Goal: Task Accomplishment & Management: Manage account settings

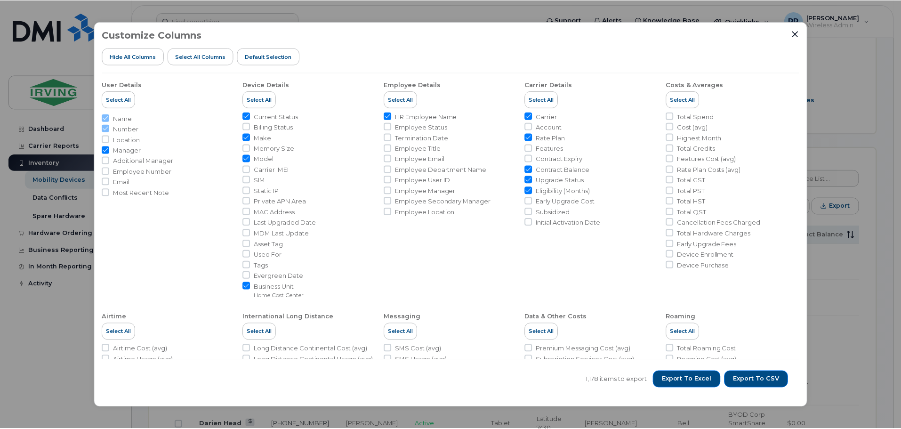
scroll to position [315, 0]
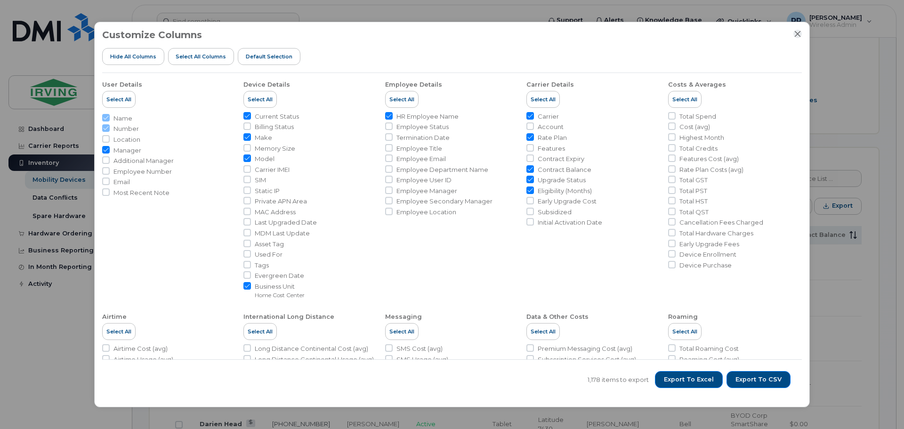
click at [795, 35] on icon "Close" at bounding box center [798, 34] width 8 height 8
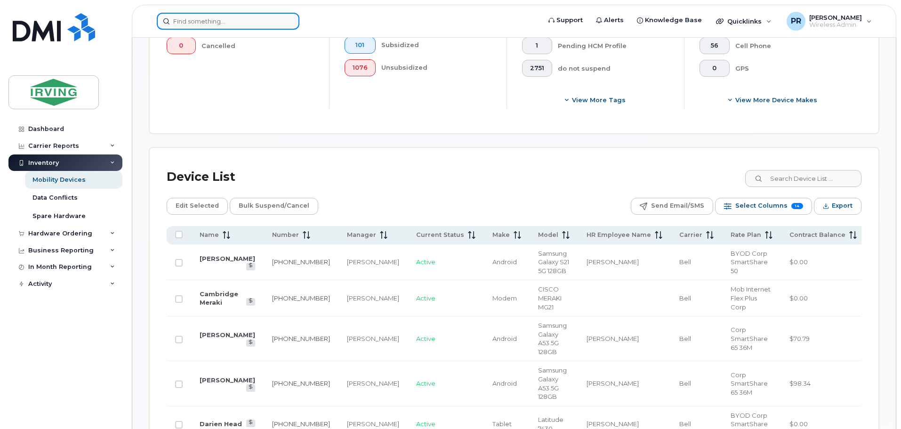
click at [230, 22] on input at bounding box center [228, 21] width 143 height 17
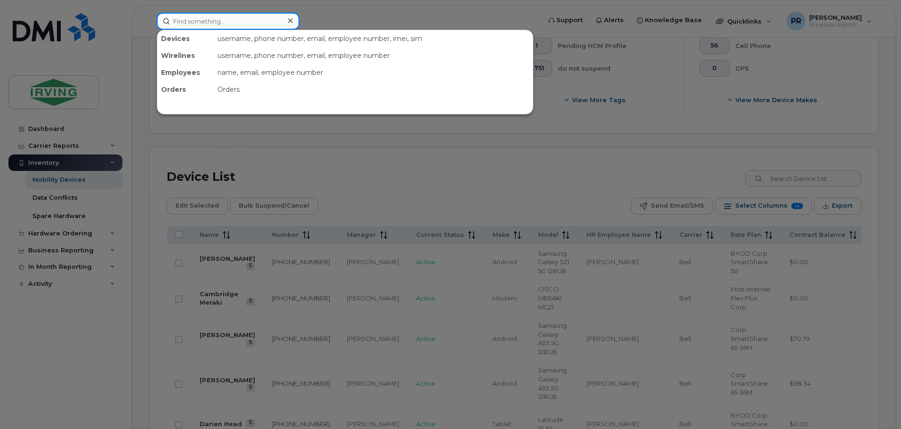
paste input "437-427-1053"
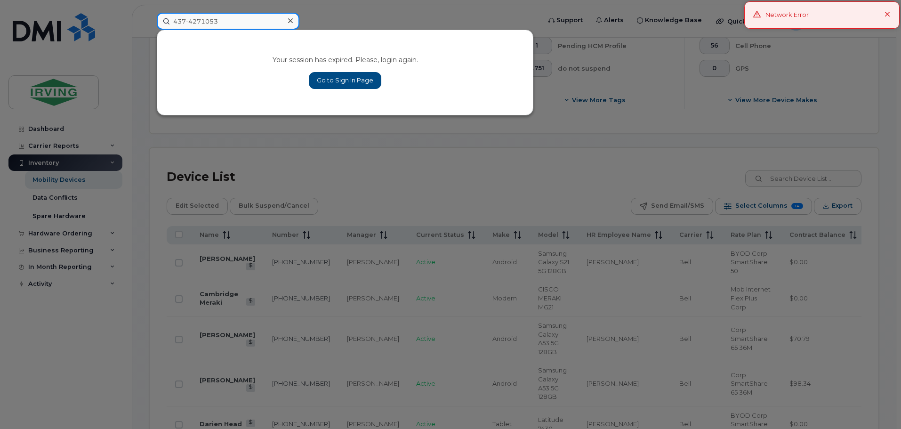
type input "437-4271053"
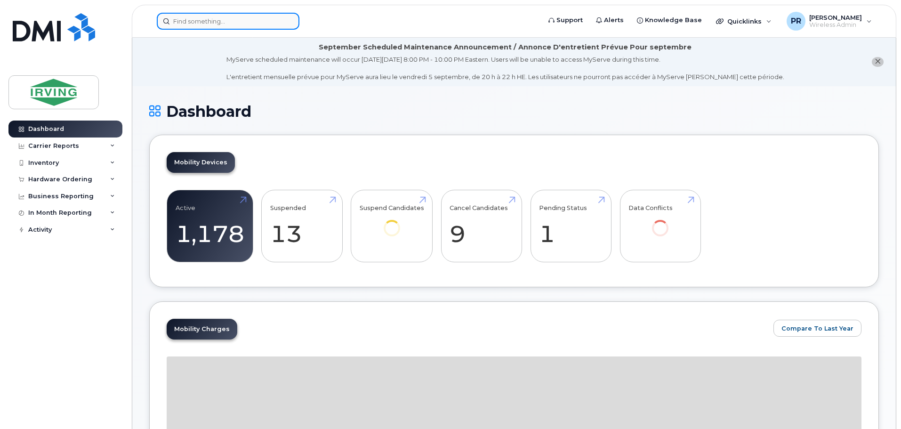
click at [223, 23] on input at bounding box center [228, 21] width 143 height 17
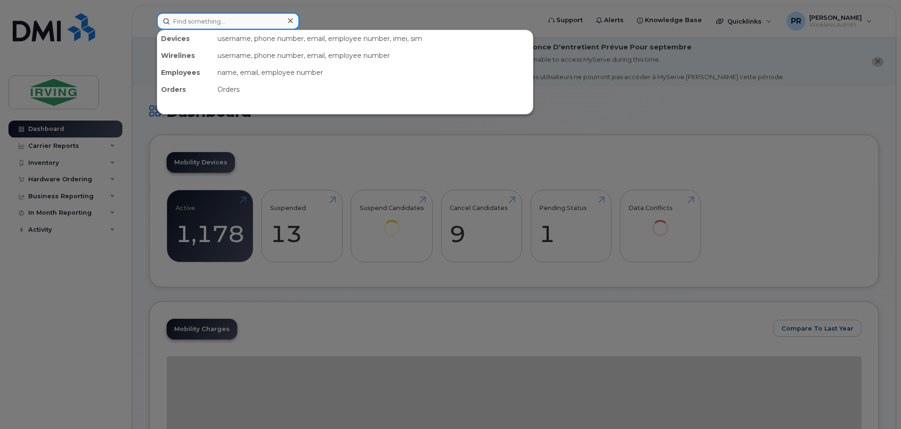
paste input "437-427-1053"
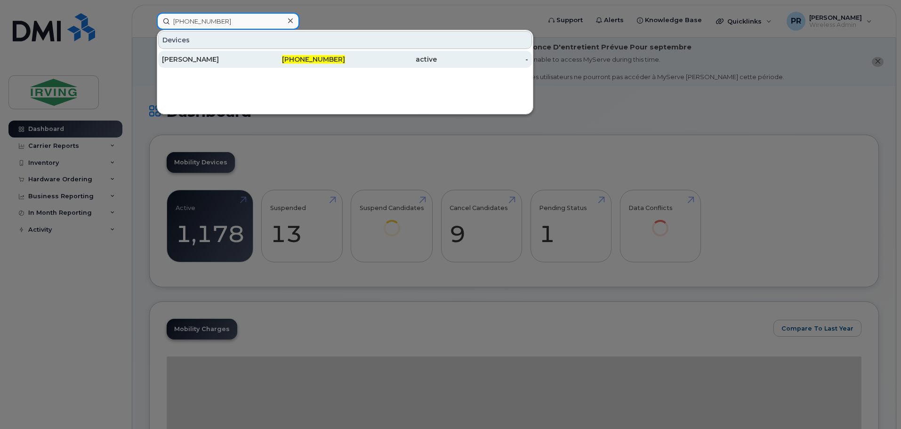
type input "437-427-1053"
click at [196, 57] on div "Sahil Garg" at bounding box center [208, 59] width 92 height 9
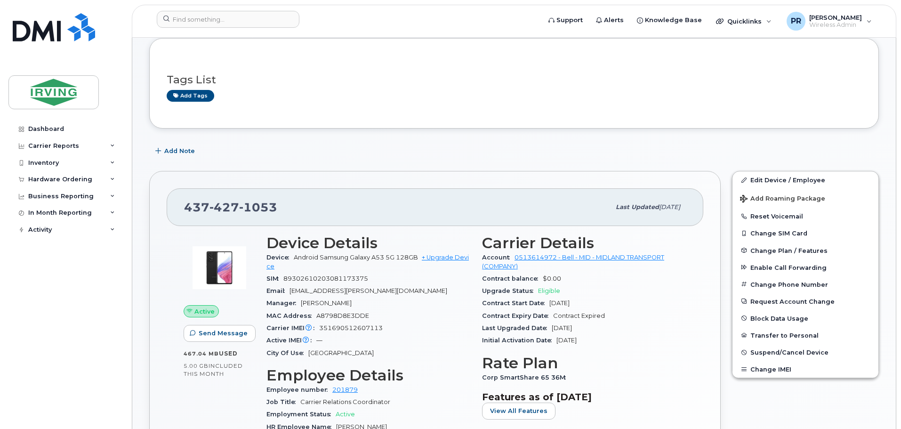
scroll to position [188, 0]
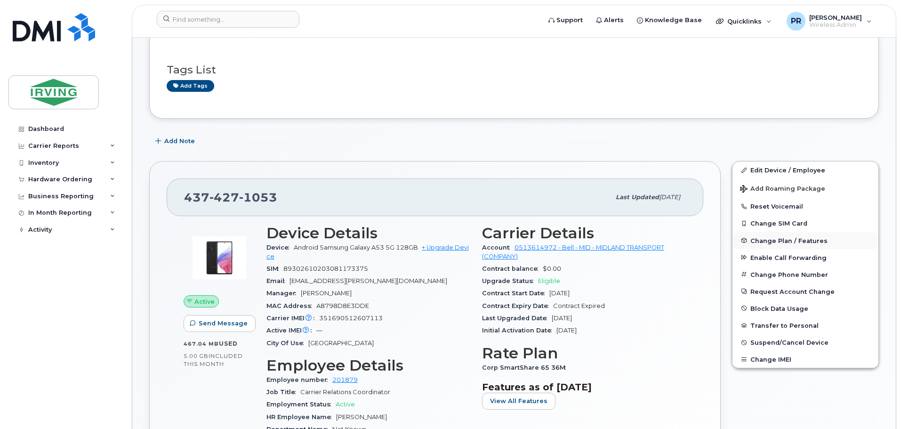
click at [784, 241] on span "Change Plan / Features" at bounding box center [789, 240] width 77 height 7
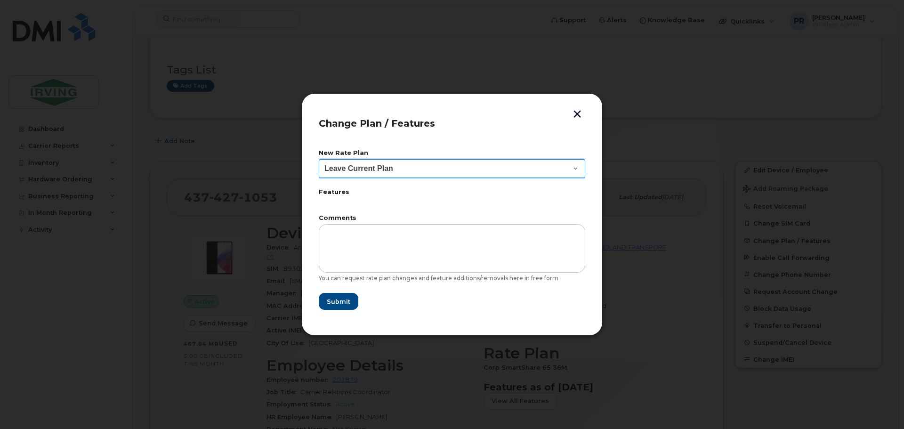
click at [388, 169] on select "Leave Current Plan BYOD Corp SmartShare 50 BYOD Corp Smartshare 25 Corp Smartsh…" at bounding box center [452, 168] width 267 height 19
drag, startPoint x: 49, startPoint y: 236, endPoint x: 105, endPoint y: 231, distance: 55.8
click at [49, 236] on div at bounding box center [452, 214] width 904 height 429
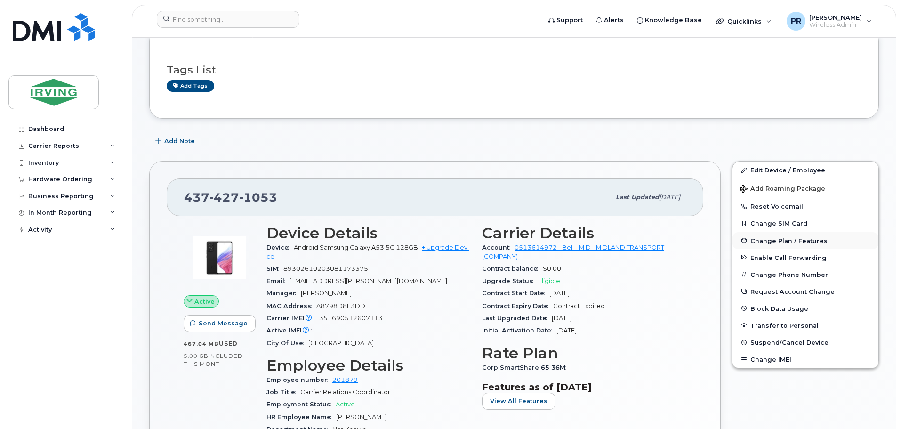
click at [776, 243] on span "Change Plan / Features" at bounding box center [789, 240] width 77 height 7
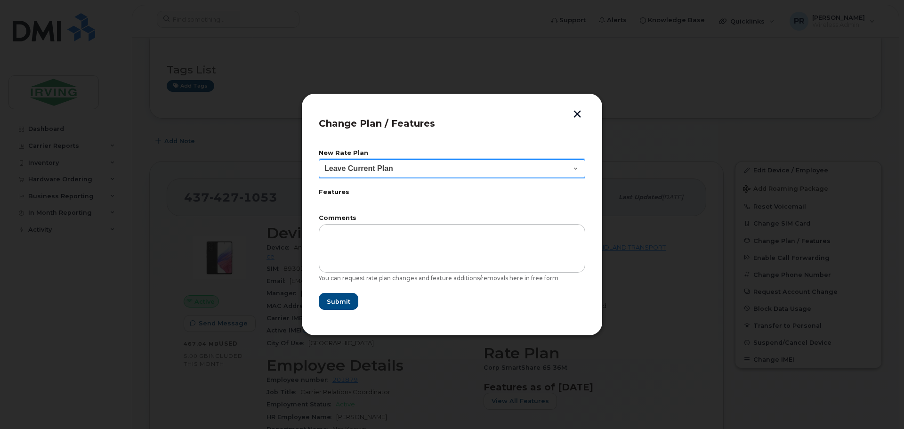
click at [413, 170] on select "Leave Current Plan BYOD Corp SmartShare 50 BYOD Corp Smartshare 25 Corp Smartsh…" at bounding box center [452, 168] width 267 height 19
select select "2648"
click at [319, 159] on select "Leave Current Plan BYOD Corp SmartShare 50 BYOD Corp Smartshare 25 Corp Smartsh…" at bounding box center [452, 168] width 267 height 19
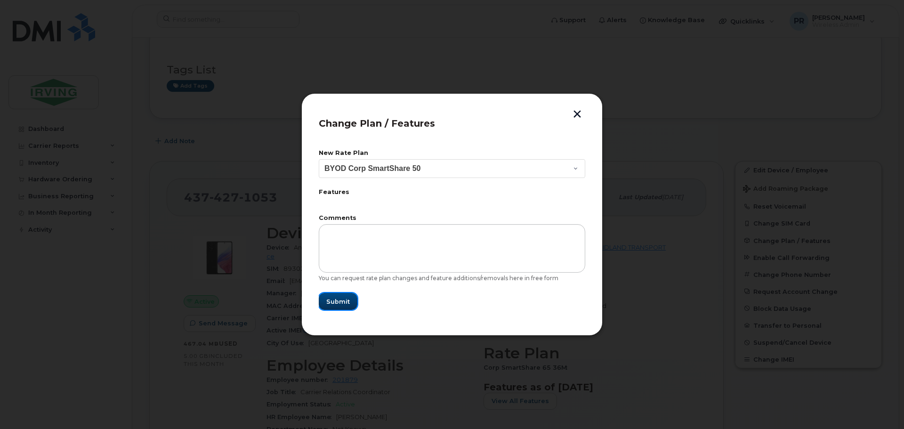
click at [333, 299] on span "Submit" at bounding box center [338, 301] width 24 height 9
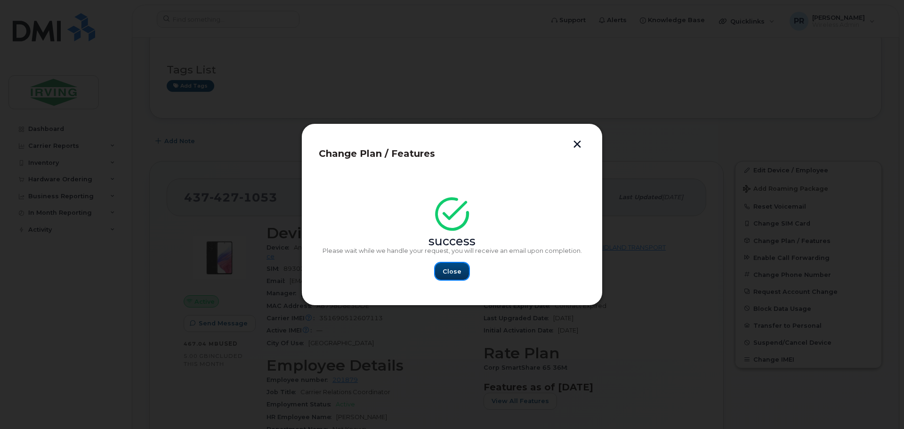
click at [454, 272] on span "Close" at bounding box center [452, 271] width 19 height 9
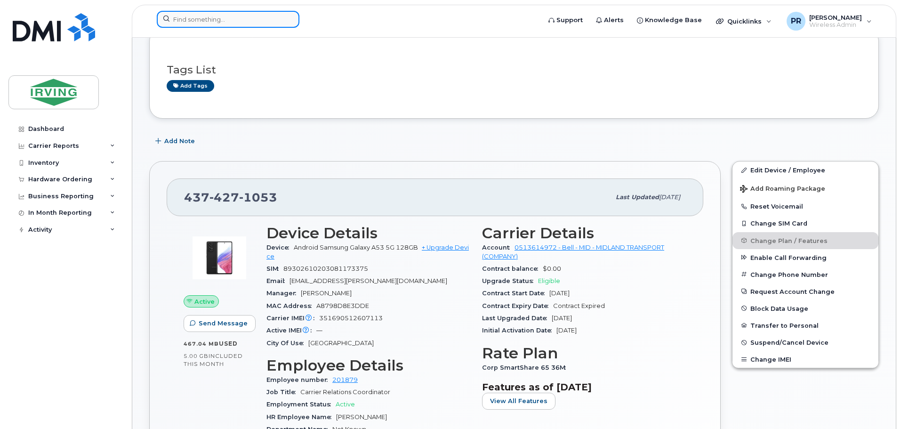
click at [200, 19] on input at bounding box center [228, 19] width 143 height 17
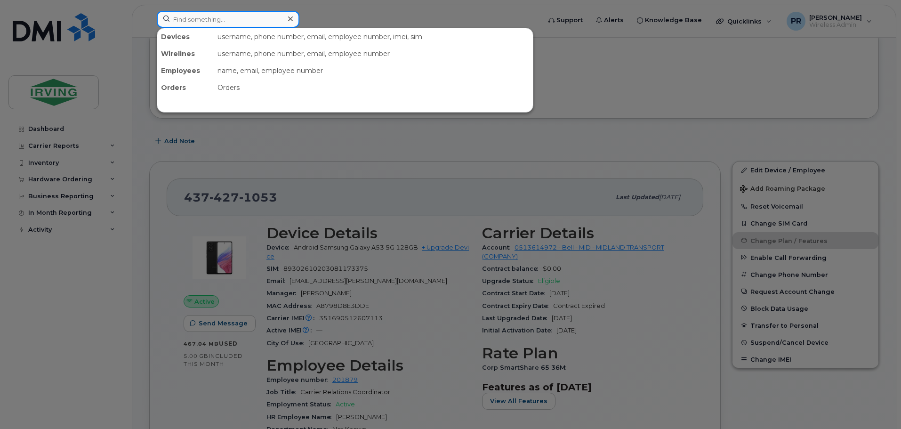
paste input "416-557-1592"
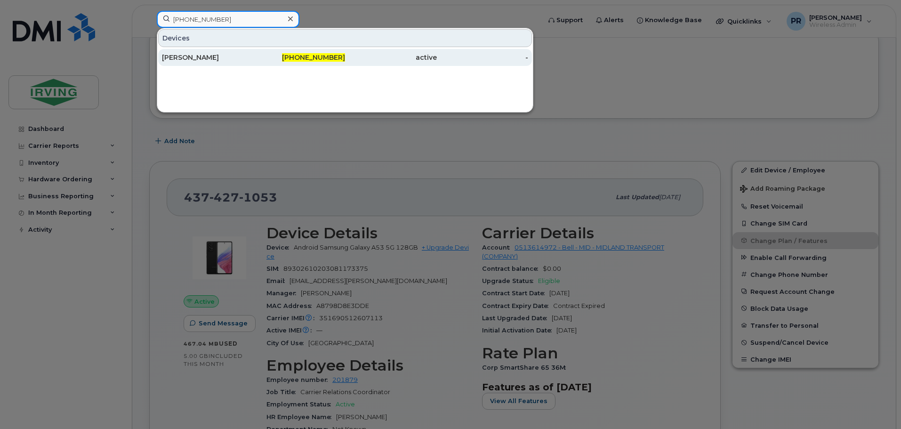
type input "416-557-1592"
click at [221, 56] on div "Miraj Warde" at bounding box center [208, 57] width 92 height 9
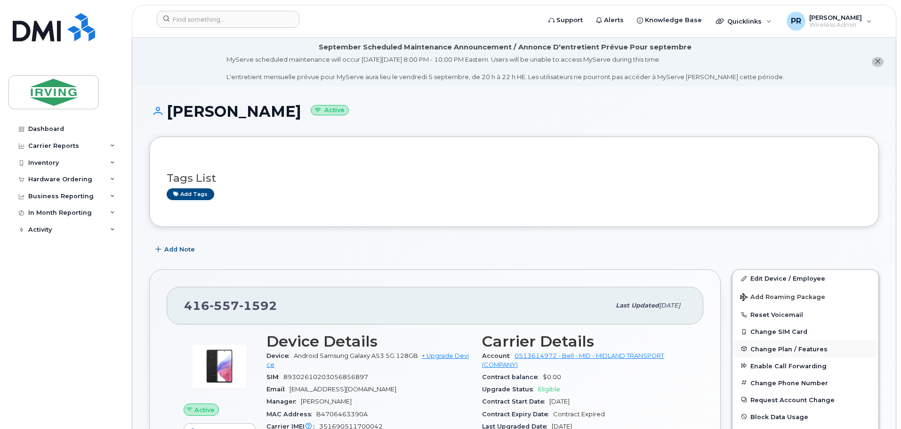
click at [788, 347] on span "Change Plan / Features" at bounding box center [789, 348] width 77 height 7
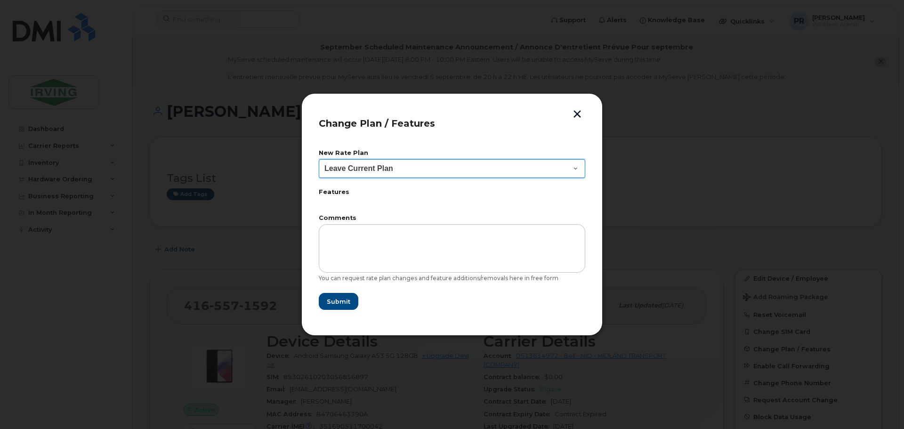
click at [396, 169] on select "Leave Current Plan BYOD Corp SmartShare 50 BYOD Corp Smartshare 25 Corp Smartsh…" at bounding box center [452, 168] width 267 height 19
select select "2648"
click at [319, 159] on select "Leave Current Plan BYOD Corp SmartShare 50 BYOD Corp Smartshare 25 Corp Smartsh…" at bounding box center [452, 168] width 267 height 19
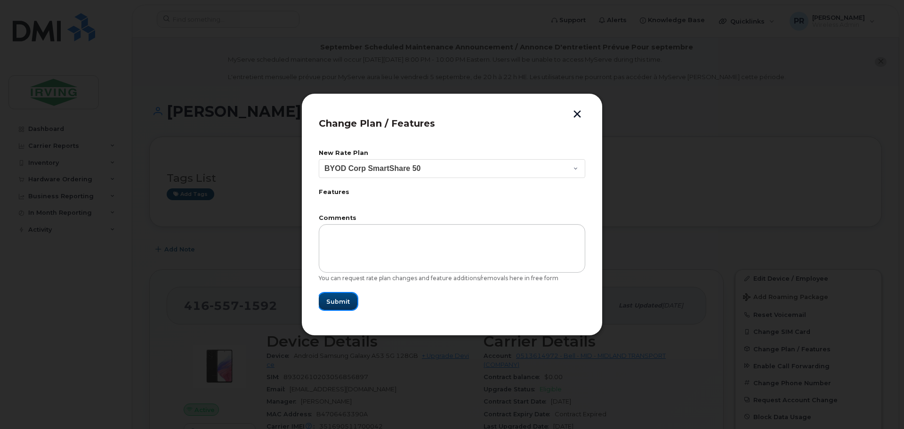
click at [341, 305] on span "Submit" at bounding box center [338, 301] width 24 height 9
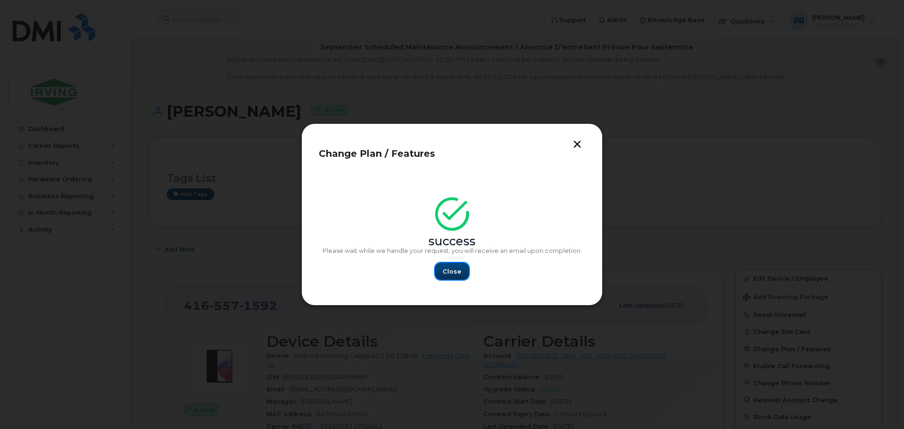
click at [459, 271] on span "Close" at bounding box center [452, 271] width 19 height 9
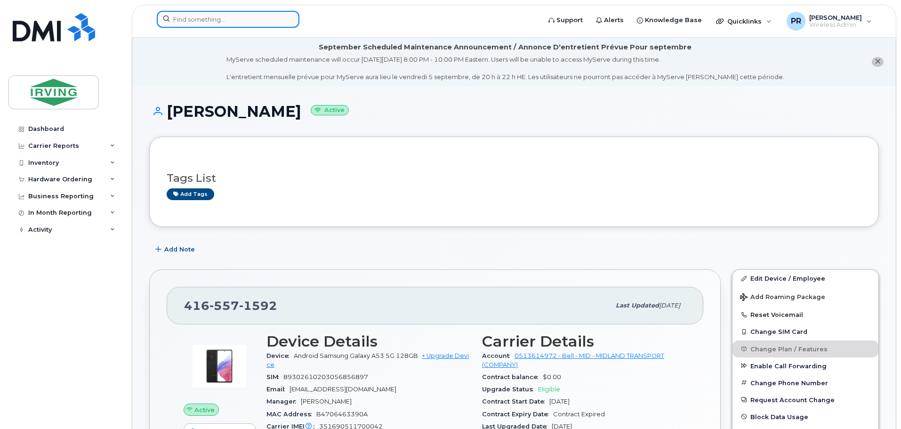
click at [183, 15] on input at bounding box center [228, 19] width 143 height 17
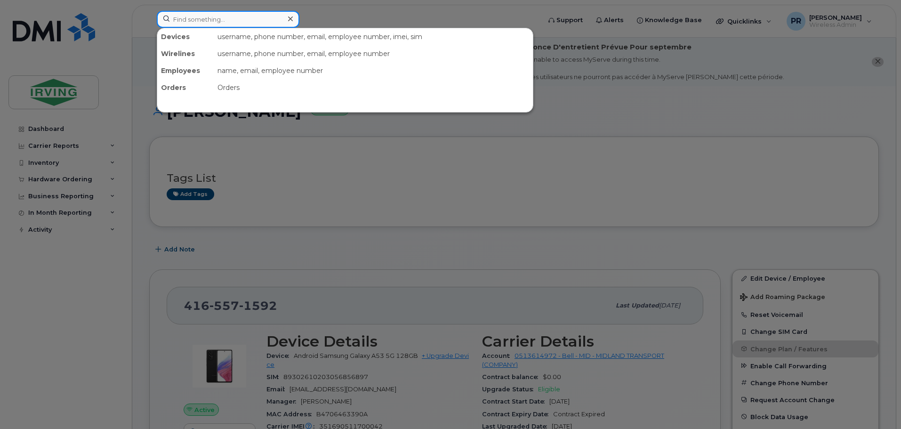
paste input "506-269-0908"
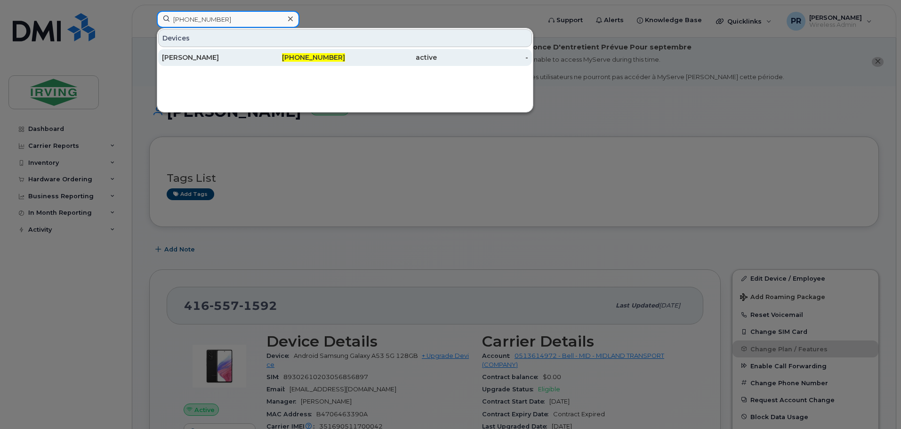
type input "506-269-0908"
click at [214, 54] on div "Ron Dalton" at bounding box center [208, 57] width 92 height 9
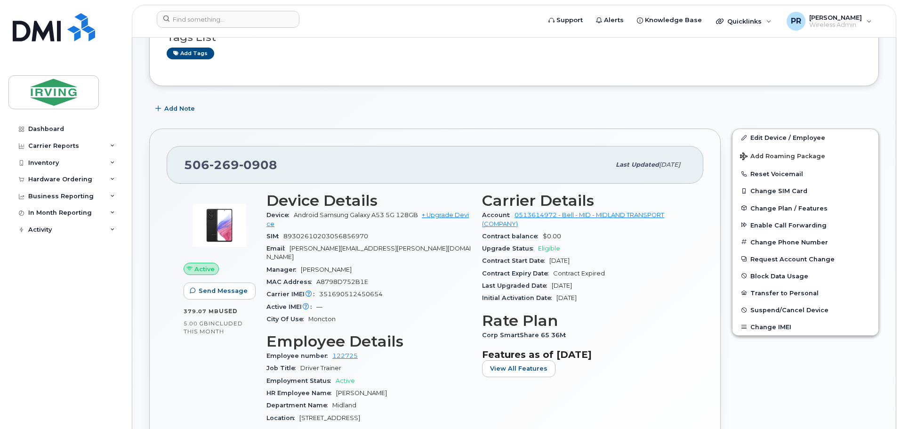
scroll to position [141, 0]
click at [789, 208] on span "Change Plan / Features" at bounding box center [789, 207] width 77 height 7
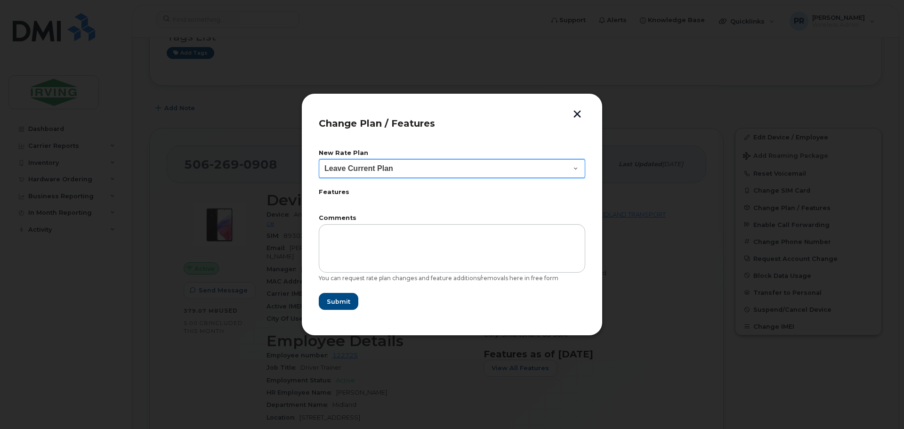
click at [385, 170] on select "Leave Current Plan BYOD Corp SmartShare 50 BYOD Corp Smartshare 25 Corp Smartsh…" at bounding box center [452, 168] width 267 height 19
select select "2648"
click at [319, 159] on select "Leave Current Plan BYOD Corp SmartShare 50 BYOD Corp Smartshare 25 Corp Smartsh…" at bounding box center [452, 168] width 267 height 19
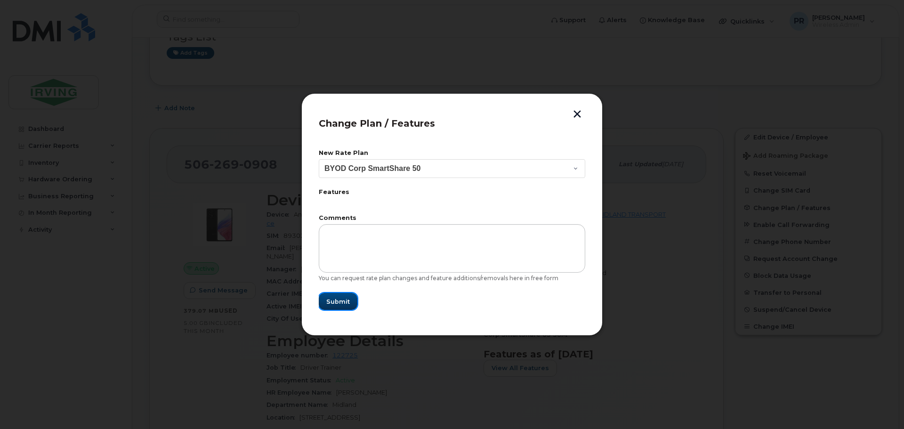
click at [335, 305] on span "Submit" at bounding box center [338, 301] width 24 height 9
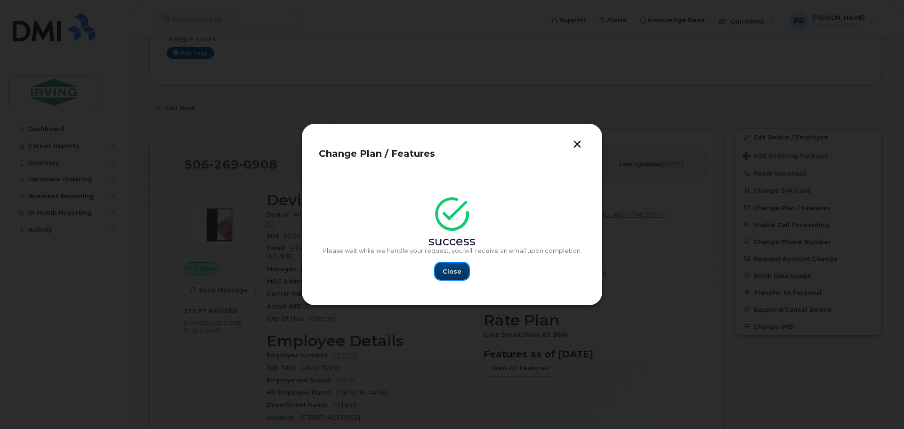
click at [452, 272] on span "Close" at bounding box center [452, 271] width 19 height 9
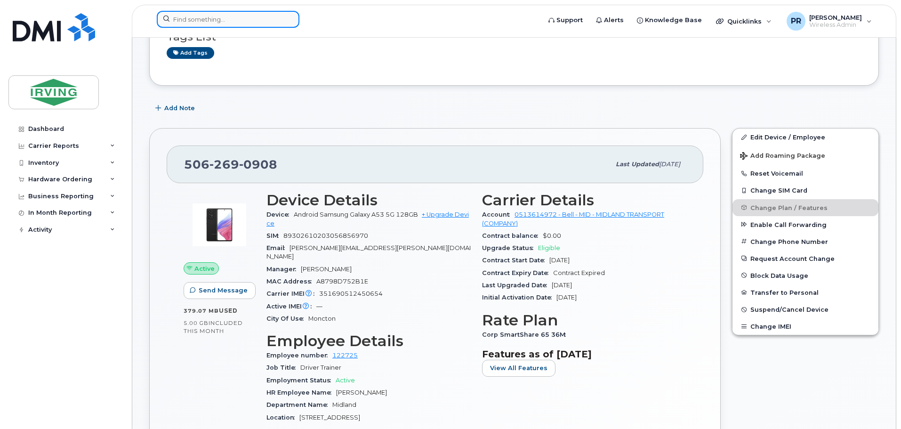
click at [233, 17] on input at bounding box center [228, 19] width 143 height 17
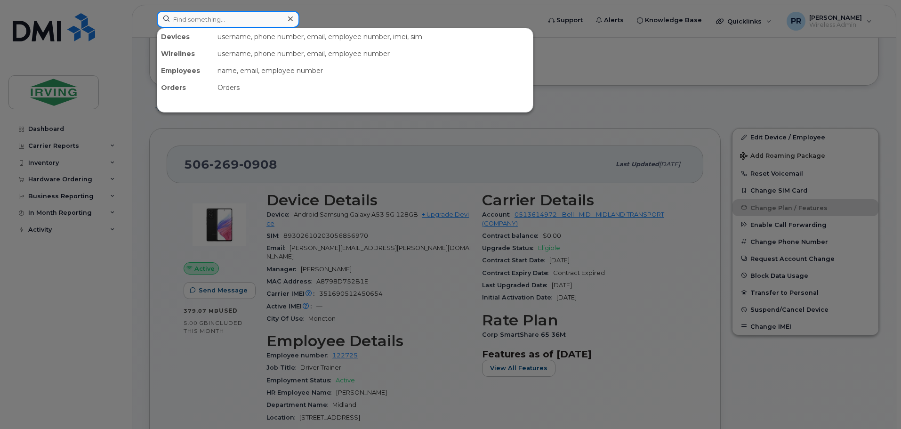
paste input "438-336-7388"
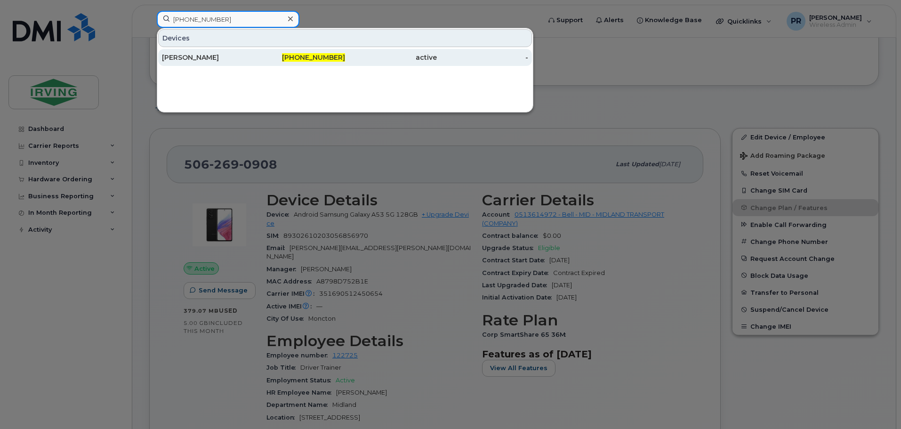
type input "438-336-7388"
click at [203, 58] on div "Mahjabin Khan" at bounding box center [208, 57] width 92 height 9
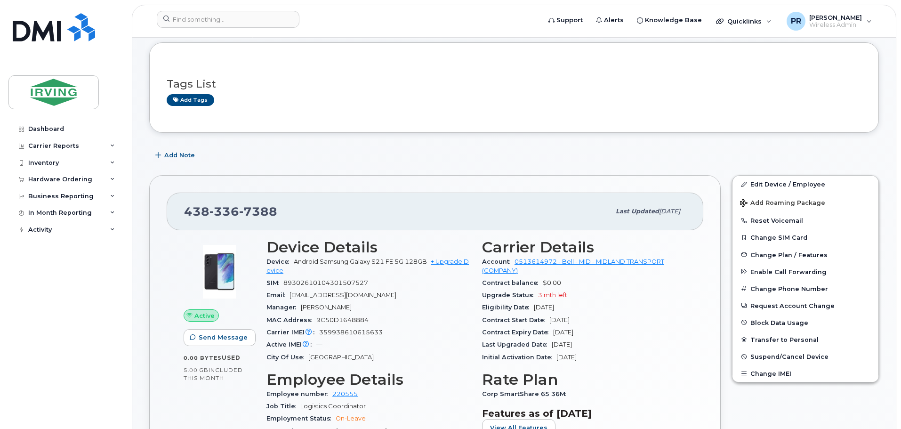
scroll to position [141, 0]
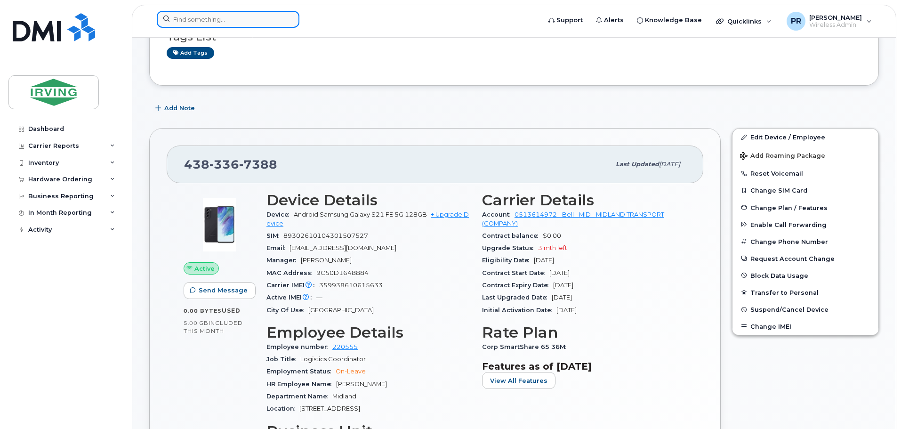
click at [231, 19] on input at bounding box center [228, 19] width 143 height 17
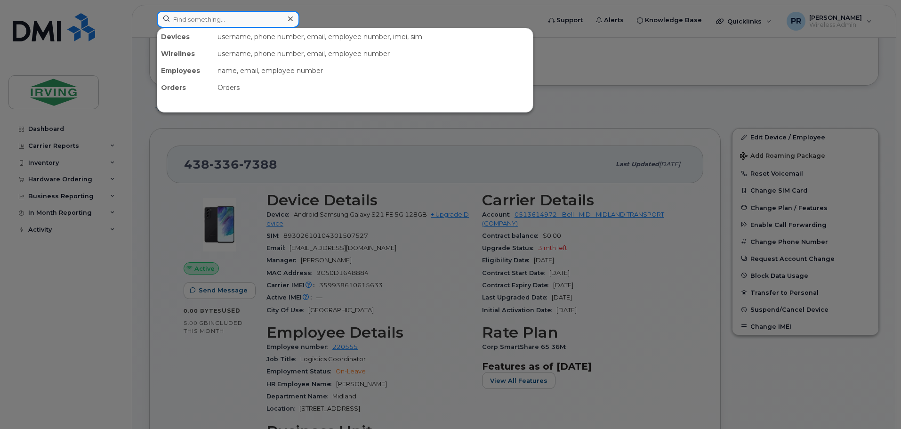
paste input "[PHONE_NUMBER]"
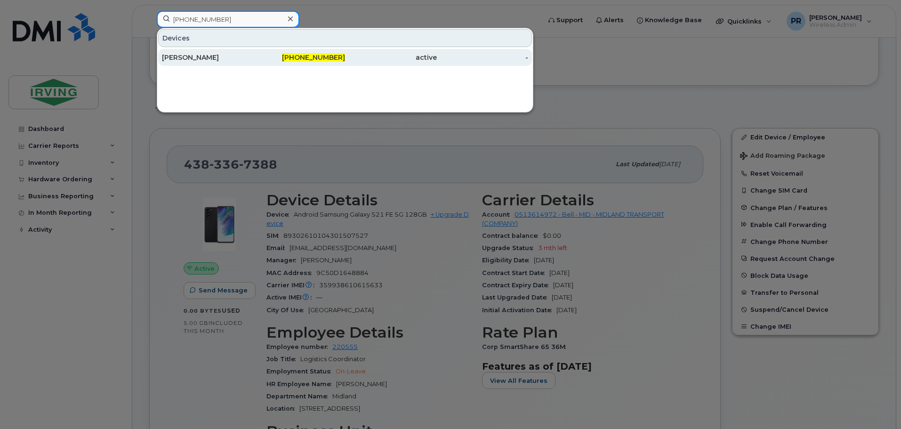
type input "[PHONE_NUMBER]"
click at [224, 57] on div "[PERSON_NAME]" at bounding box center [208, 57] width 92 height 9
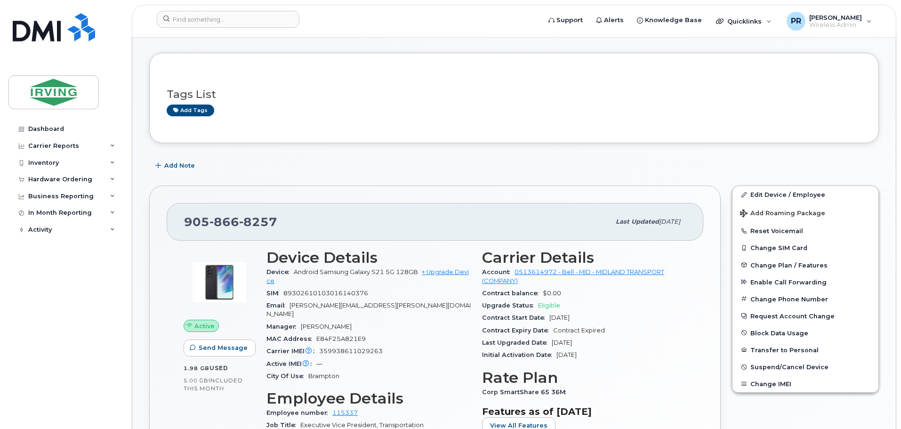
scroll to position [188, 0]
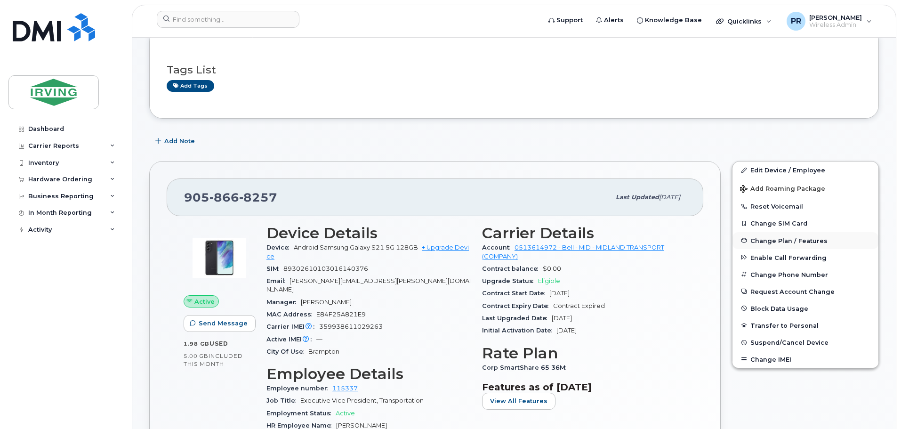
click at [777, 241] on span "Change Plan / Features" at bounding box center [789, 240] width 77 height 7
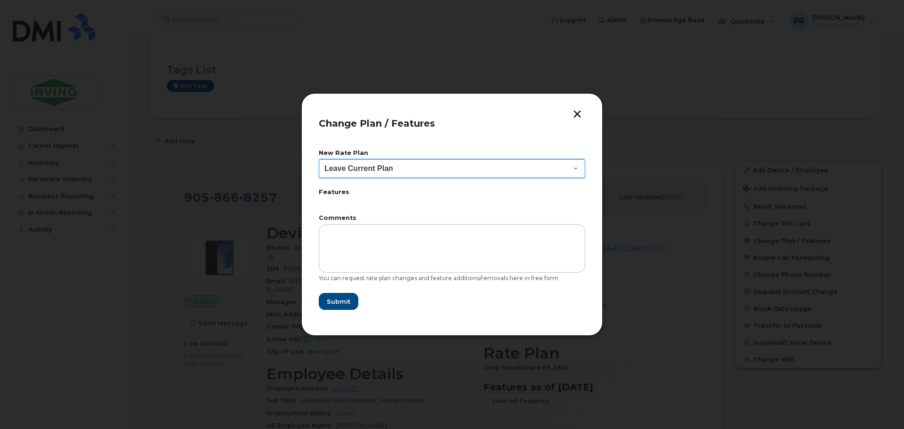
click at [375, 169] on select "Leave Current Plan BYOD Corp Smartshare 25 Corp SmartShare 65 36M Corp Smartsha…" at bounding box center [452, 168] width 267 height 19
click at [579, 111] on button "button" at bounding box center [577, 115] width 14 height 10
